Goal: Task Accomplishment & Management: Use online tool/utility

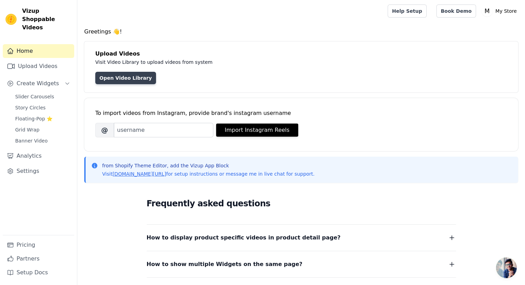
click at [137, 75] on link "Open Video Library" at bounding box center [125, 78] width 61 height 12
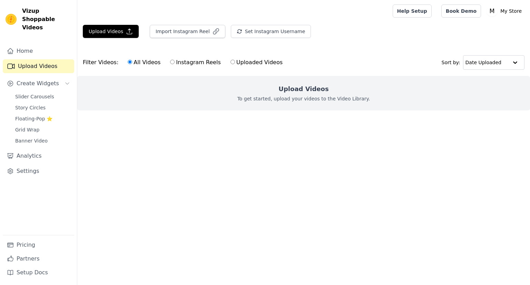
click at [304, 91] on h2 "Upload Videos" at bounding box center [303, 89] width 50 height 10
click at [298, 98] on p "To get started, upload your videos to the Video Library." at bounding box center [303, 98] width 133 height 7
click at [283, 97] on p "To get started, upload your videos to the Video Library." at bounding box center [303, 98] width 133 height 7
click at [283, 101] on p "To get started, upload your videos to the Video Library." at bounding box center [303, 98] width 133 height 7
click at [119, 30] on button "Upload Videos" at bounding box center [111, 31] width 56 height 13
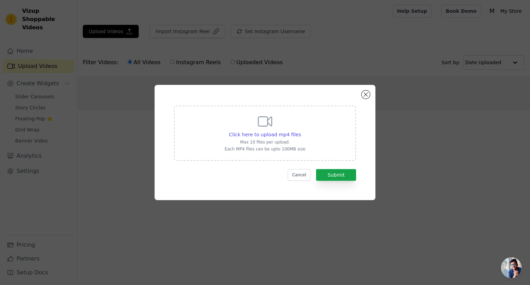
click at [269, 125] on icon at bounding box center [264, 121] width 13 height 9
click at [300, 131] on input "Click here to upload mp4 files Max 10 files per upload. Each MP4 files can be u…" at bounding box center [300, 131] width 0 height 0
type input "C:\fakepath\REVIEWS.mp4"
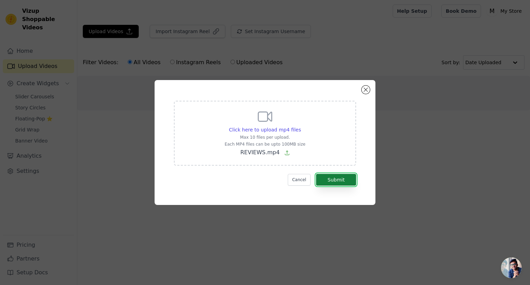
click at [345, 178] on button "Submit" at bounding box center [336, 180] width 40 height 12
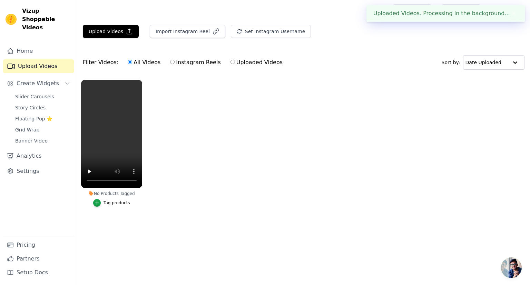
click at [120, 200] on div "Tag products" at bounding box center [116, 203] width 27 height 6
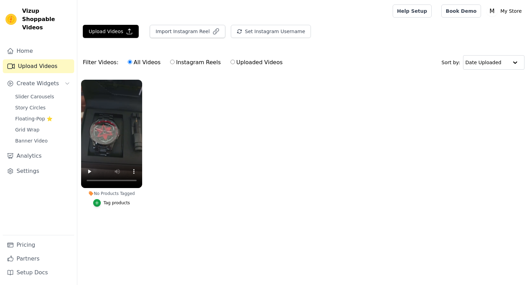
click at [102, 200] on button "Tag products" at bounding box center [111, 203] width 37 height 8
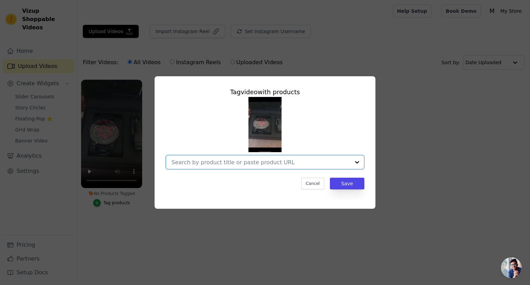
click at [263, 160] on input "No Products Tagged Tag video with products Option undefined, selected. Select i…" at bounding box center [260, 162] width 179 height 7
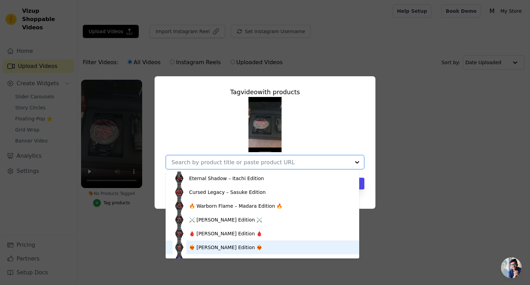
click at [267, 243] on div "❤️‍🔥 Sarada Uchiha Edition ❤️‍🔥" at bounding box center [262, 247] width 180 height 14
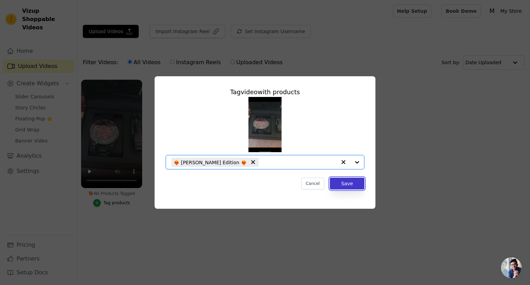
click at [345, 179] on button "Save" at bounding box center [347, 184] width 34 height 12
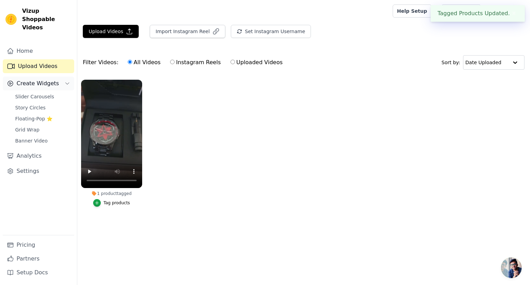
click at [57, 77] on button "Create Widgets" at bounding box center [38, 84] width 71 height 14
click at [55, 77] on button "Create Widgets" at bounding box center [38, 84] width 71 height 14
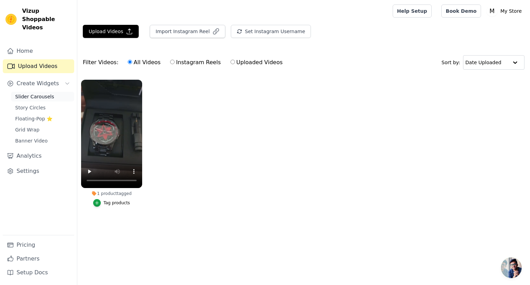
click at [50, 92] on link "Slider Carousels" at bounding box center [42, 97] width 63 height 10
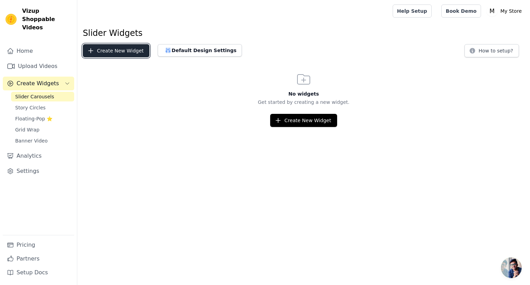
click at [116, 51] on button "Create New Widget" at bounding box center [116, 50] width 67 height 13
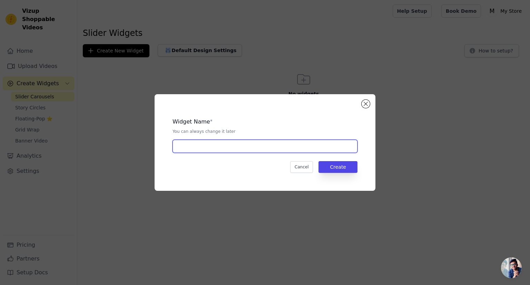
click at [321, 148] on input "text" at bounding box center [264, 146] width 185 height 13
type input "reviews"
click at [339, 163] on button "Create" at bounding box center [337, 167] width 39 height 12
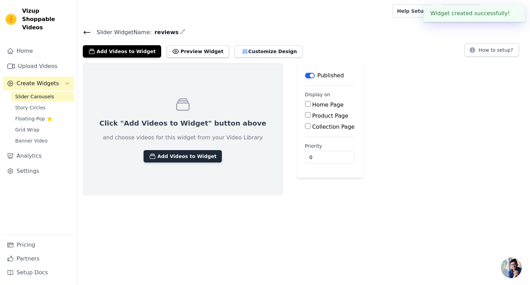
click at [191, 152] on button "Add Videos to Widget" at bounding box center [183, 156] width 78 height 12
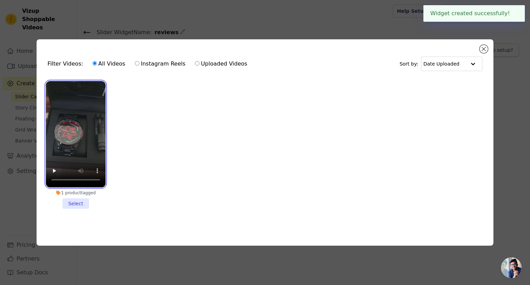
click at [83, 137] on video at bounding box center [76, 134] width 60 height 106
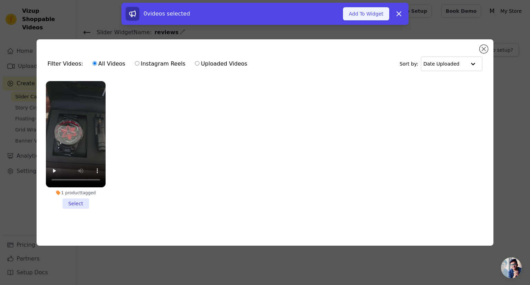
click at [360, 18] on button "Add To Widget" at bounding box center [366, 13] width 46 height 13
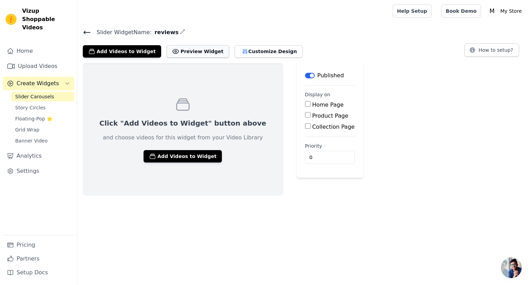
click at [192, 49] on button "Preview Widget" at bounding box center [198, 51] width 62 height 12
click at [192, 158] on button "Add Videos to Widget" at bounding box center [183, 156] width 78 height 12
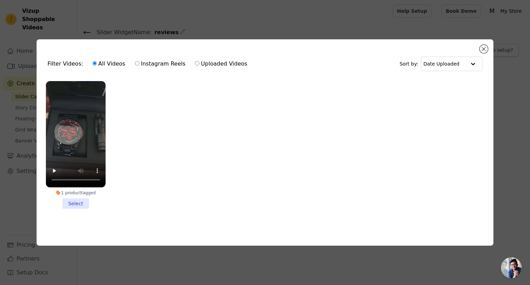
click at [75, 200] on li "1 product tagged Select" at bounding box center [76, 145] width 60 height 128
click at [0, 0] on input "1 product tagged Select" at bounding box center [0, 0] width 0 height 0
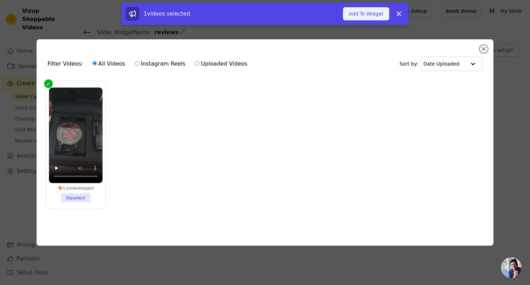
click at [376, 14] on button "Add To Widget" at bounding box center [366, 13] width 46 height 13
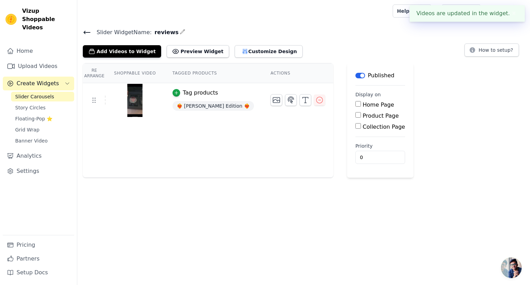
click at [355, 103] on input "Home Page" at bounding box center [358, 104] width 6 height 6
checkbox input "true"
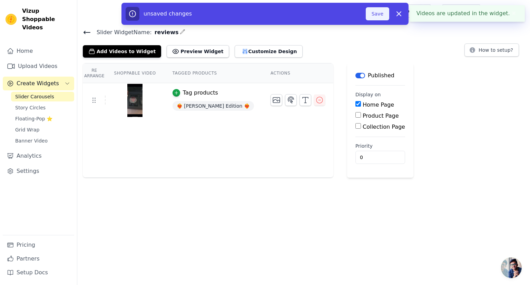
click at [378, 12] on button "Save" at bounding box center [377, 13] width 23 height 13
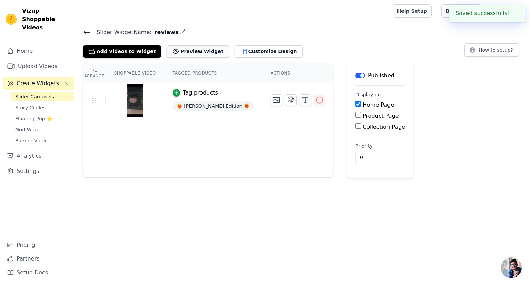
click at [199, 50] on button "Preview Widget" at bounding box center [198, 51] width 62 height 12
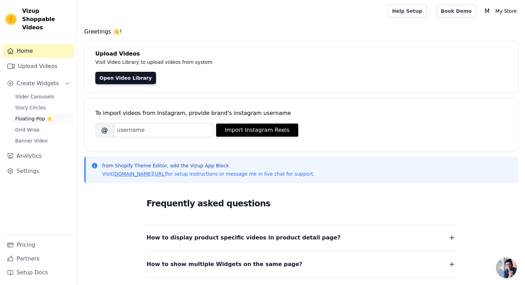
click at [40, 115] on span "Floating-Pop ⭐" at bounding box center [33, 118] width 37 height 7
